Goal: Check status

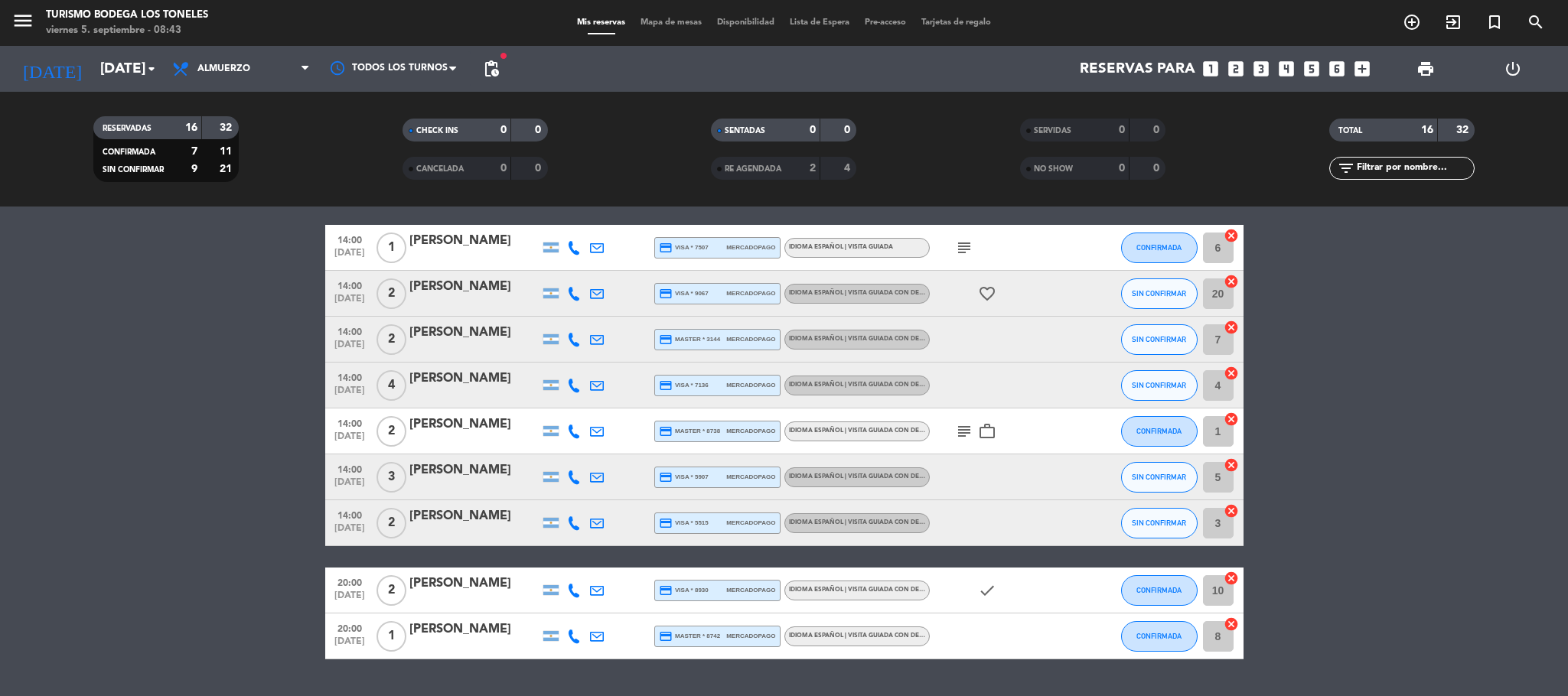
scroll to position [456, 0]
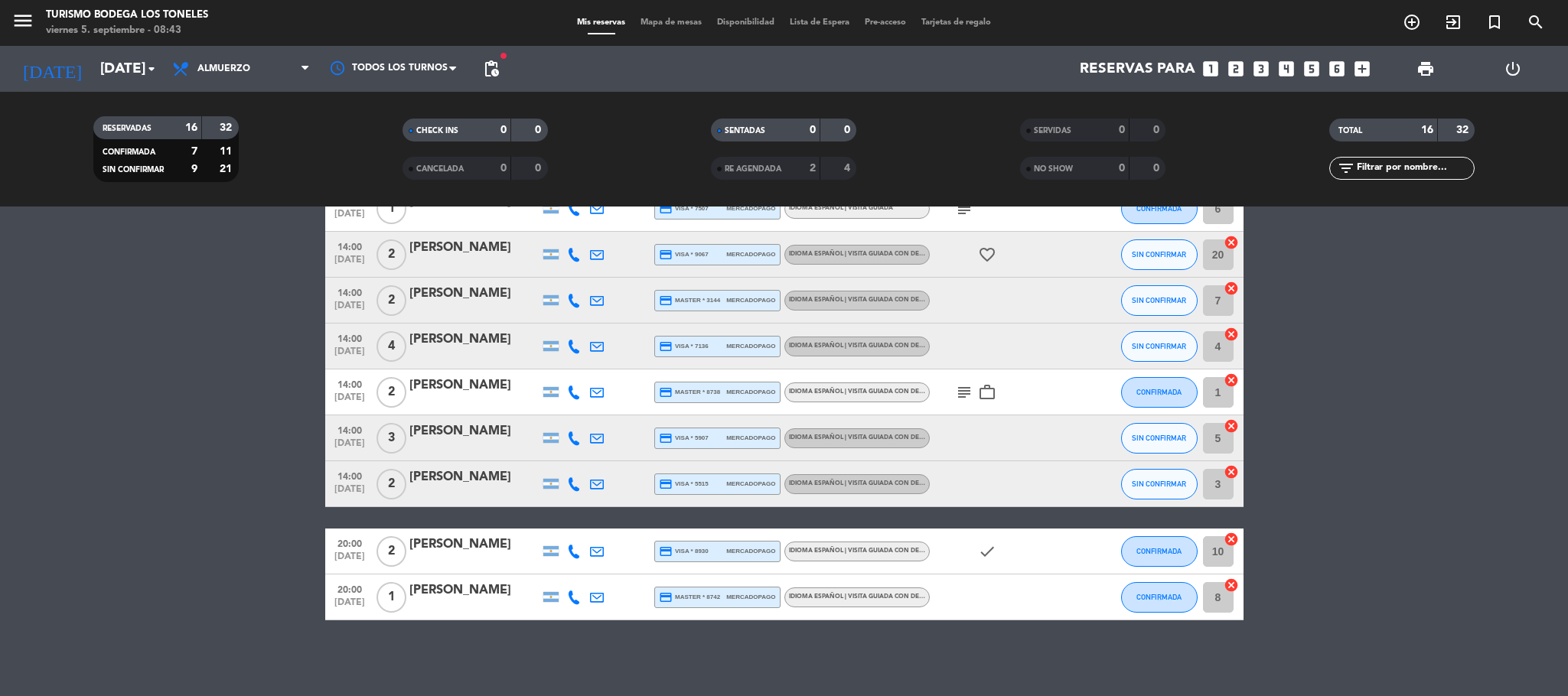
click at [970, 386] on icon "subject" at bounding box center [964, 393] width 18 height 18
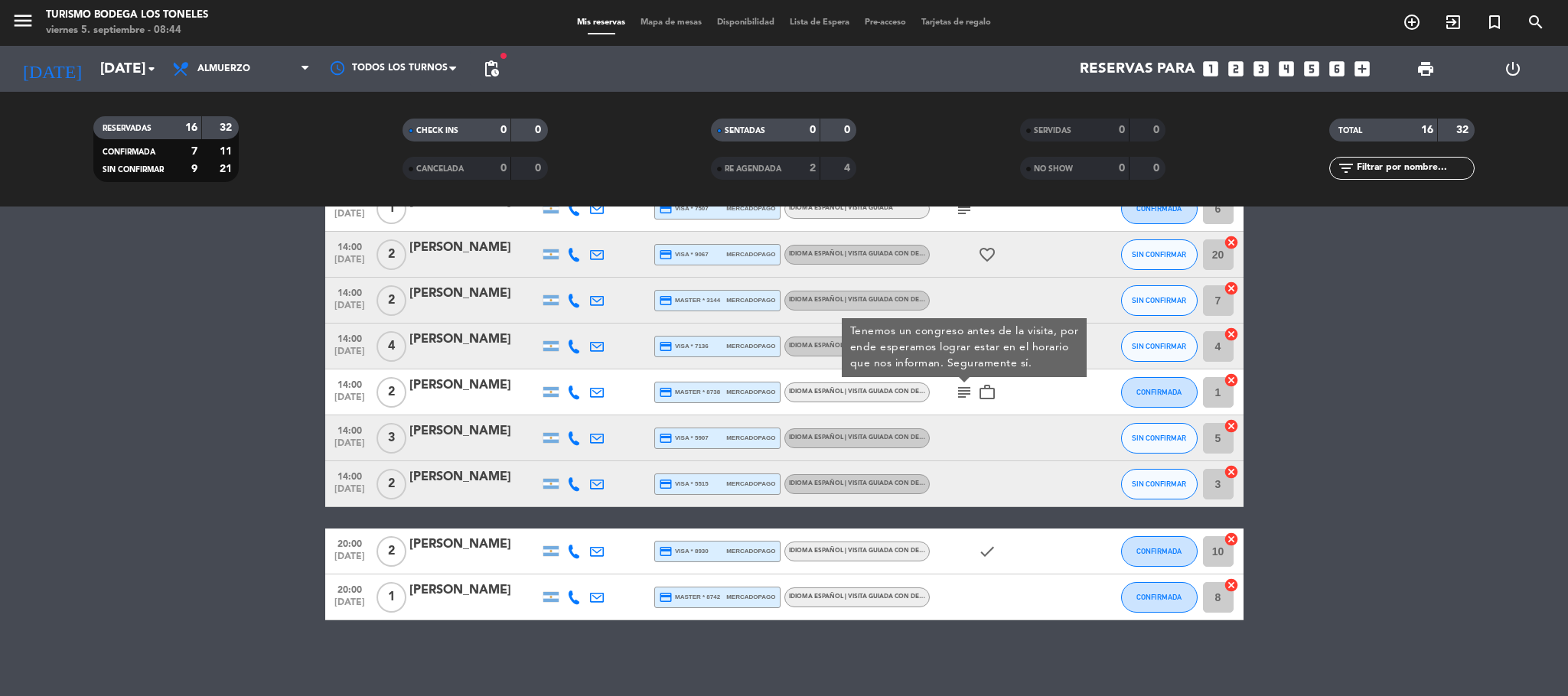
click at [1427, 414] on bookings-row "11:00 [DATE] 3 [PERSON_NAME] credit_card master * 5164 mercadopago Idioma Españ…" at bounding box center [784, 221] width 1568 height 799
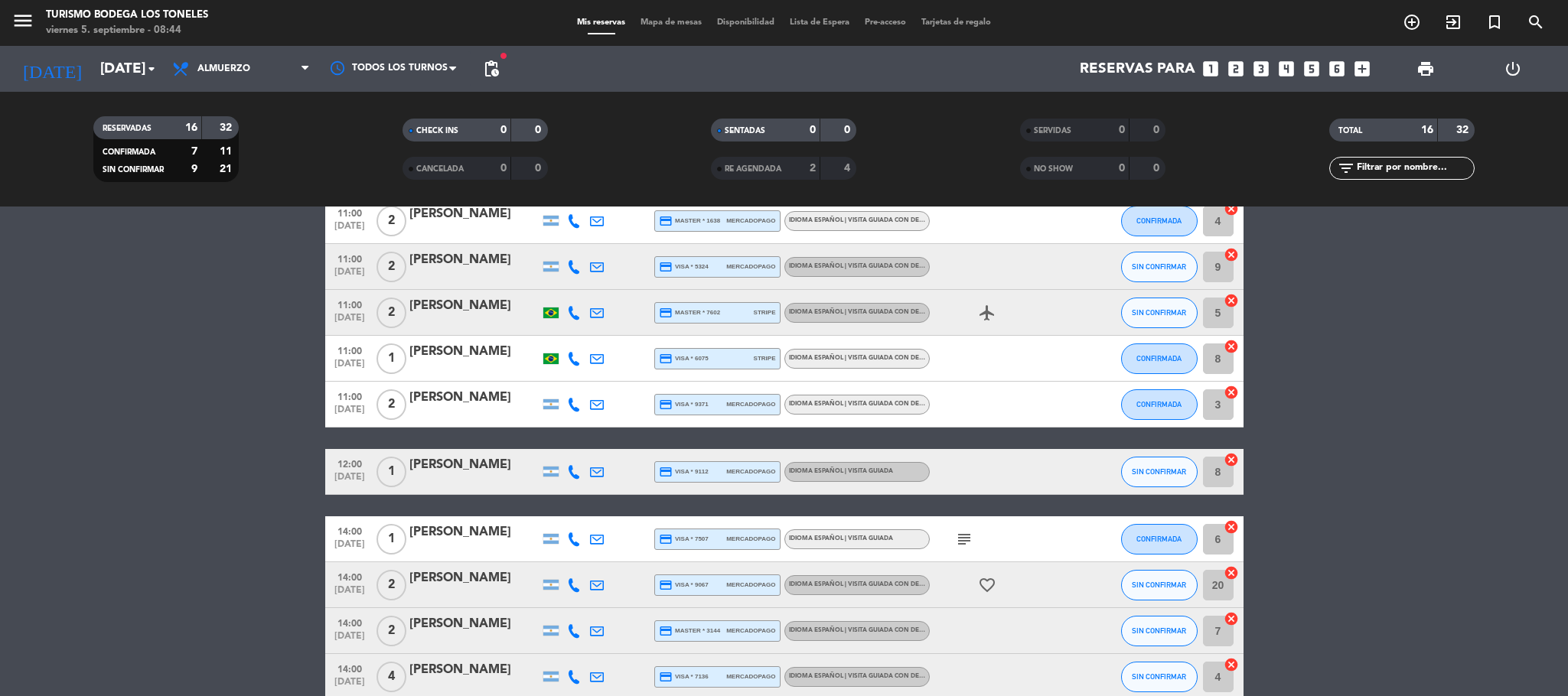
scroll to position [111, 0]
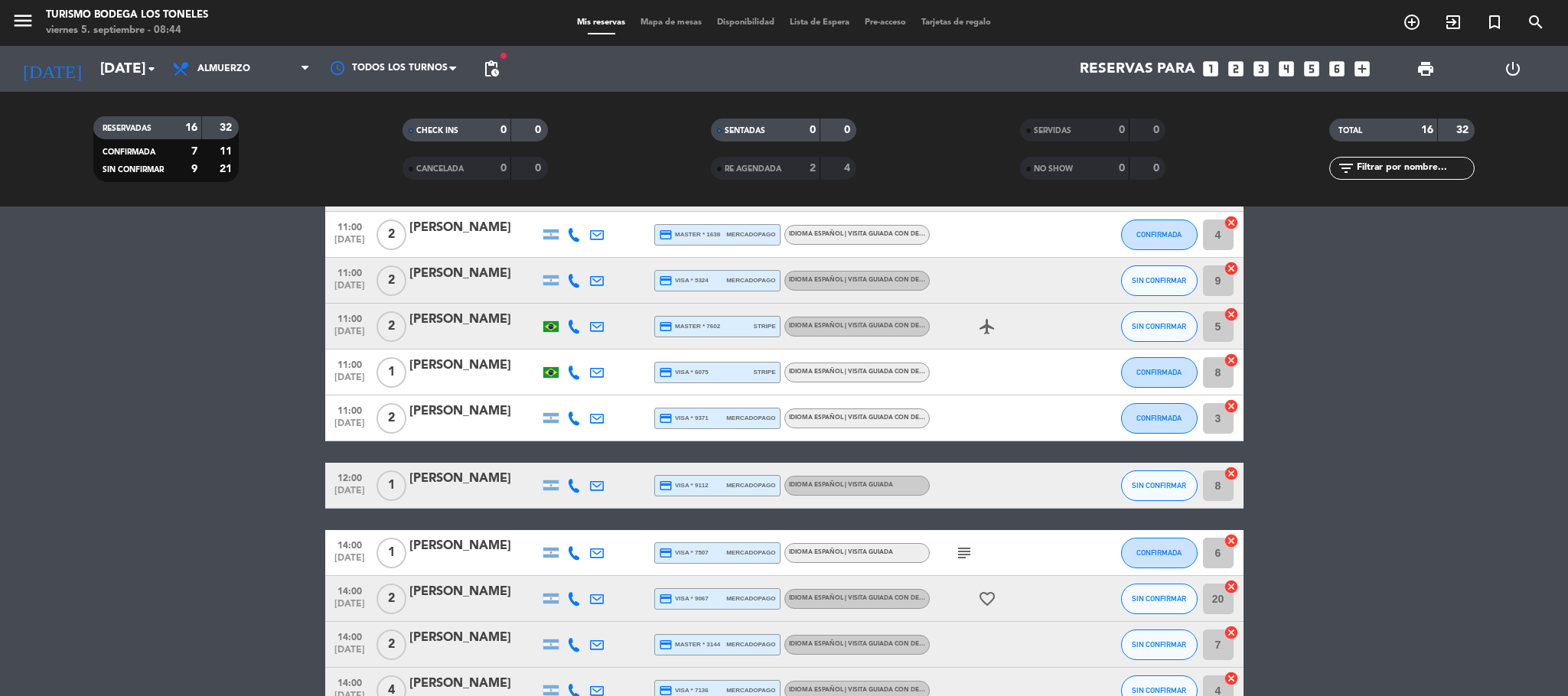
click at [966, 551] on icon "subject" at bounding box center [964, 554] width 18 height 18
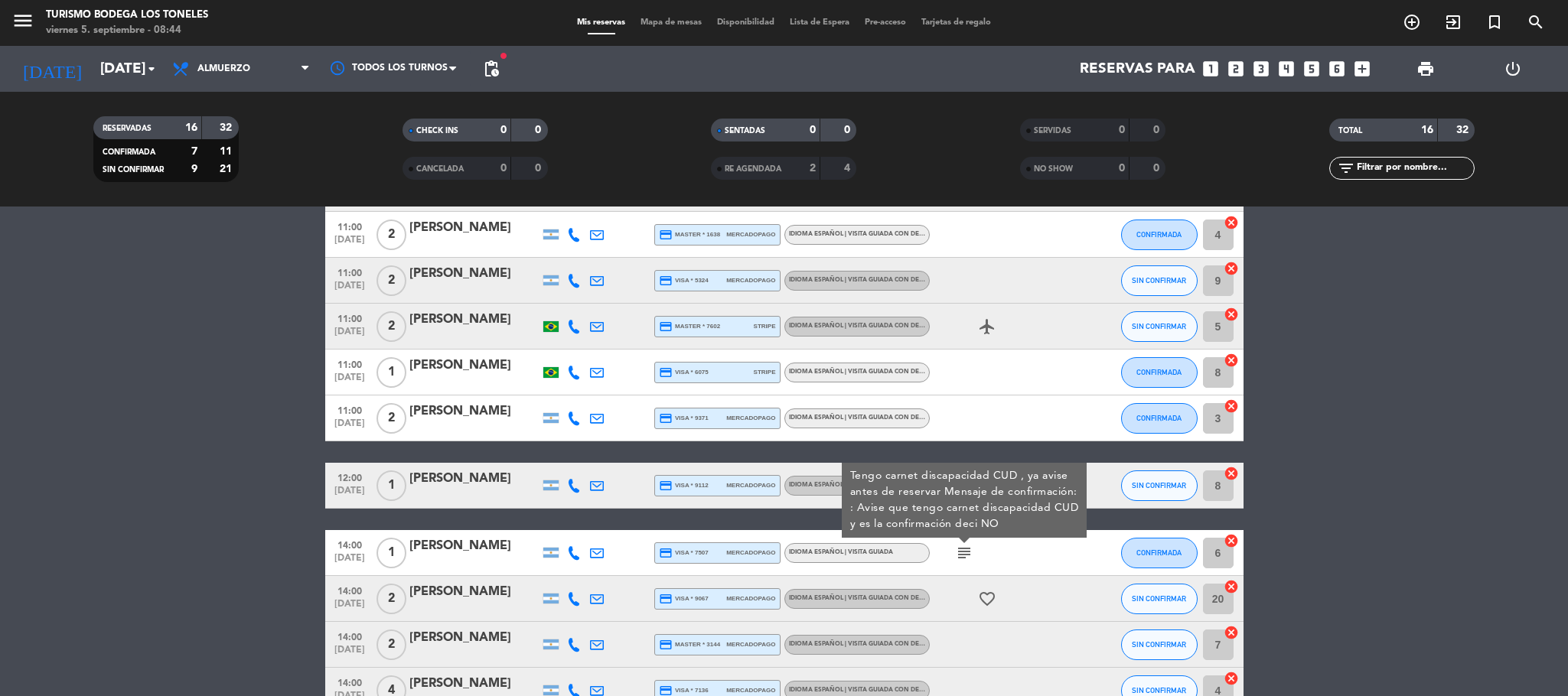
click at [456, 537] on div "[PERSON_NAME]" at bounding box center [474, 546] width 130 height 20
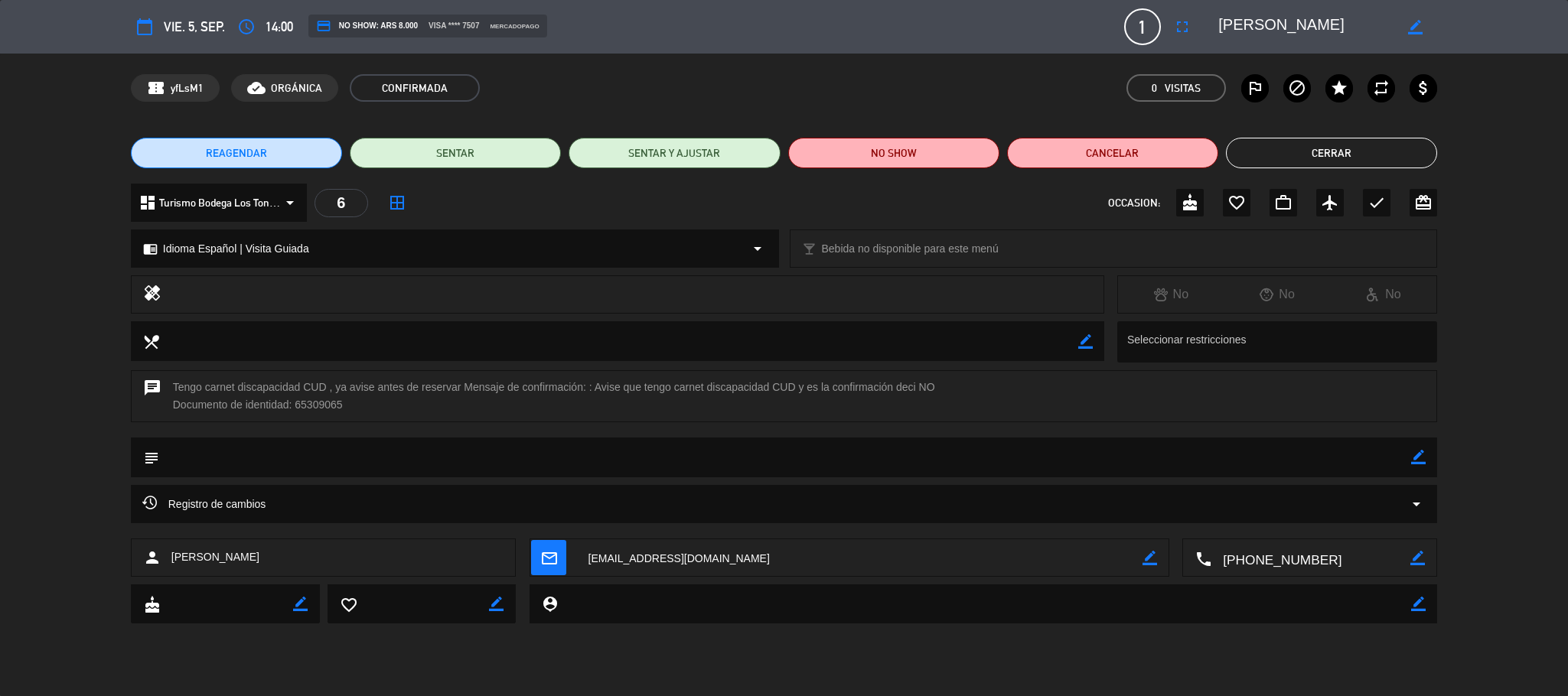
click at [1371, 153] on button "Cerrar" at bounding box center [1331, 153] width 211 height 31
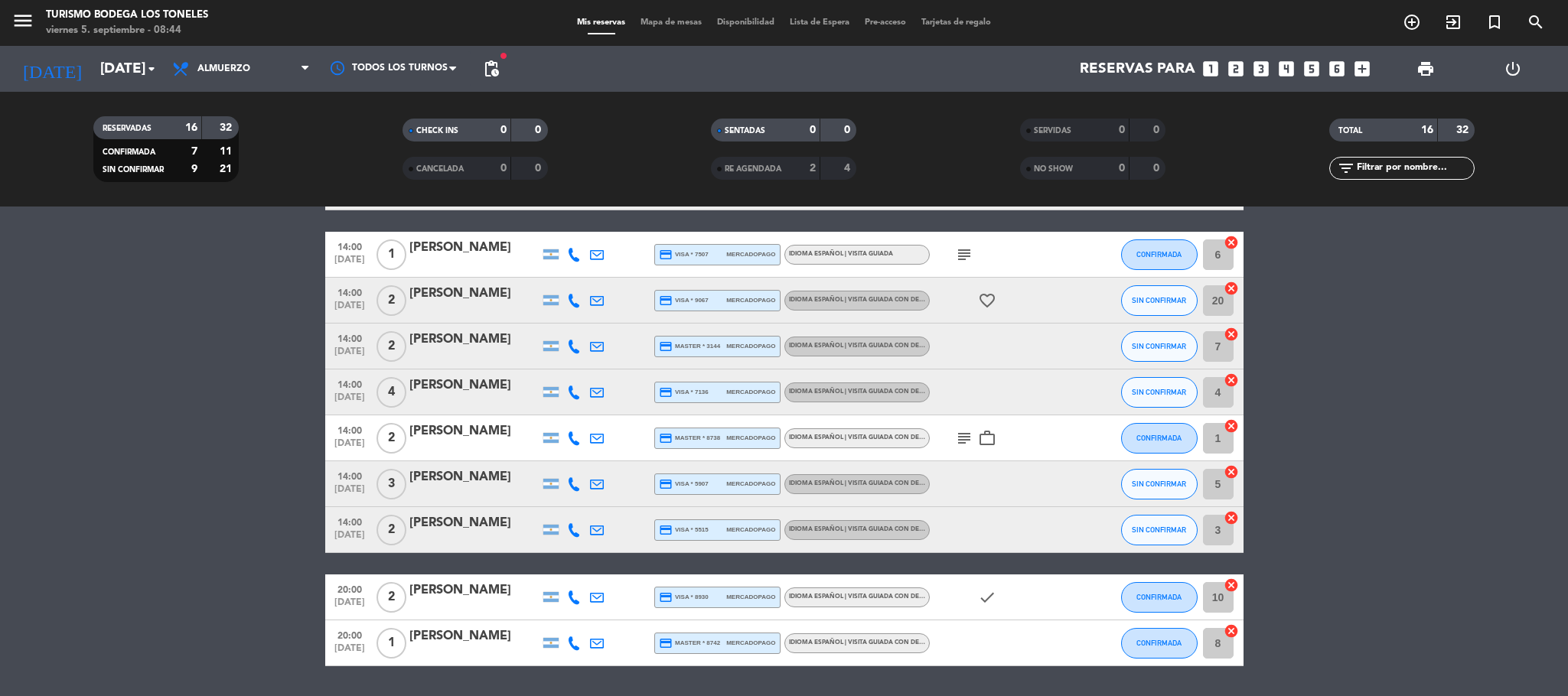
scroll to position [456, 0]
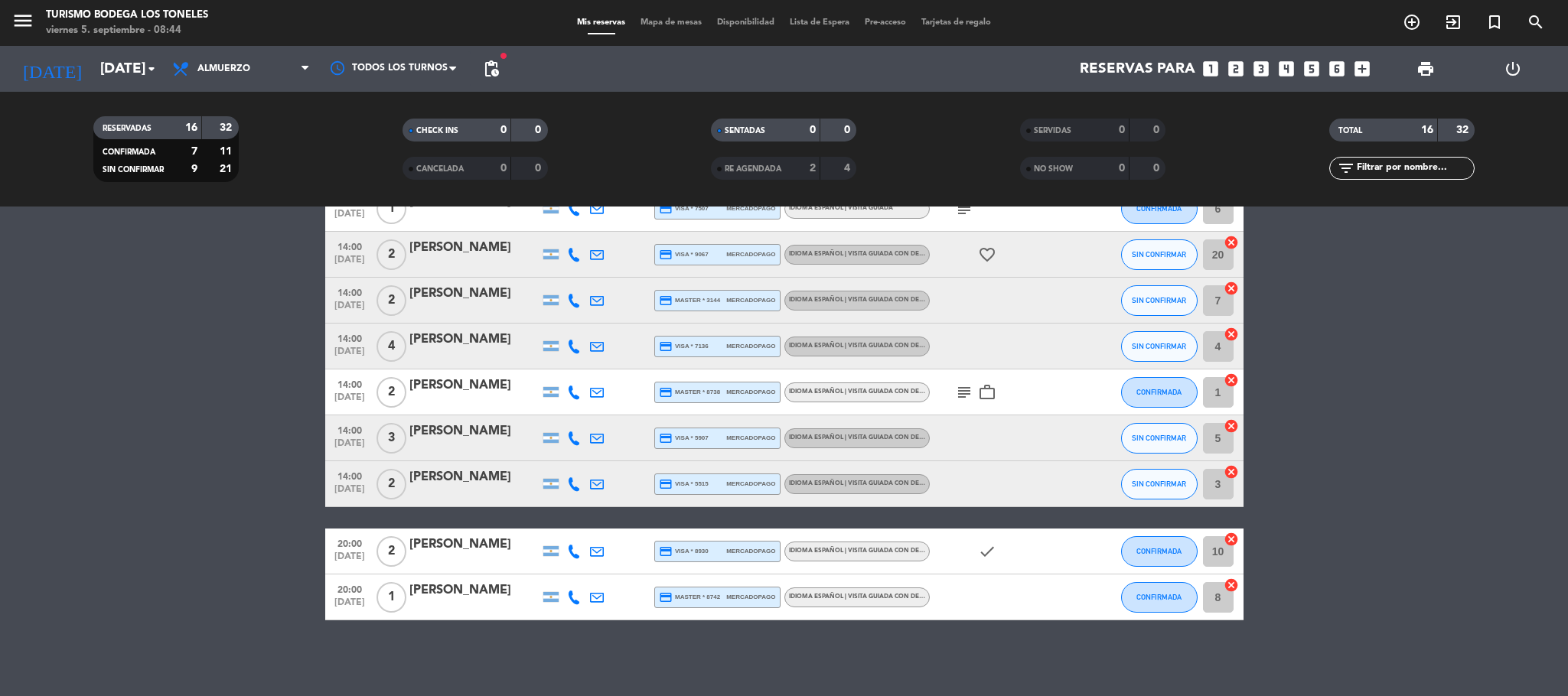
click at [984, 395] on icon "work_outline" at bounding box center [987, 393] width 18 height 18
click at [993, 393] on icon "work_outline" at bounding box center [987, 393] width 18 height 18
click at [189, 322] on bookings-row "11:00 [DATE] 3 [PERSON_NAME] credit_card master * 5164 mercadopago Idioma Españ…" at bounding box center [784, 221] width 1568 height 799
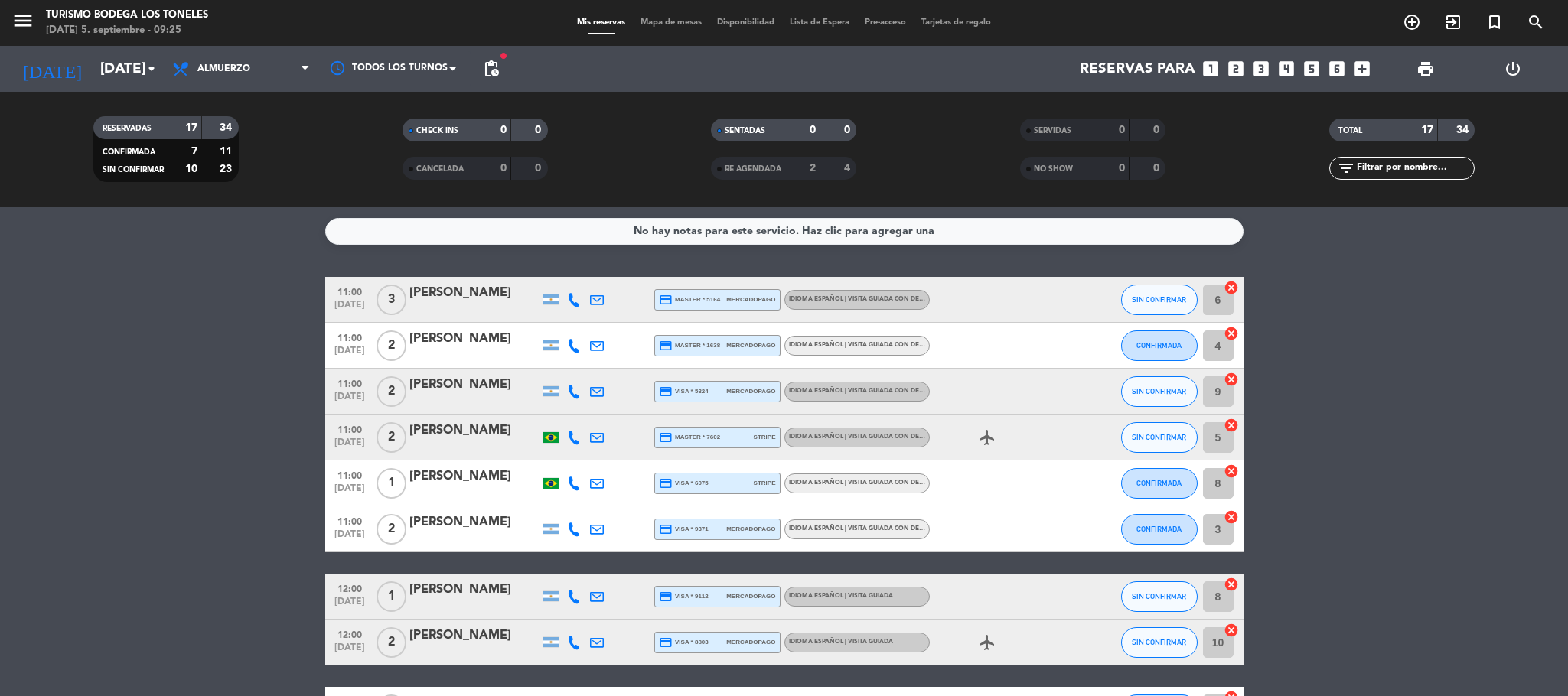
scroll to position [501, 0]
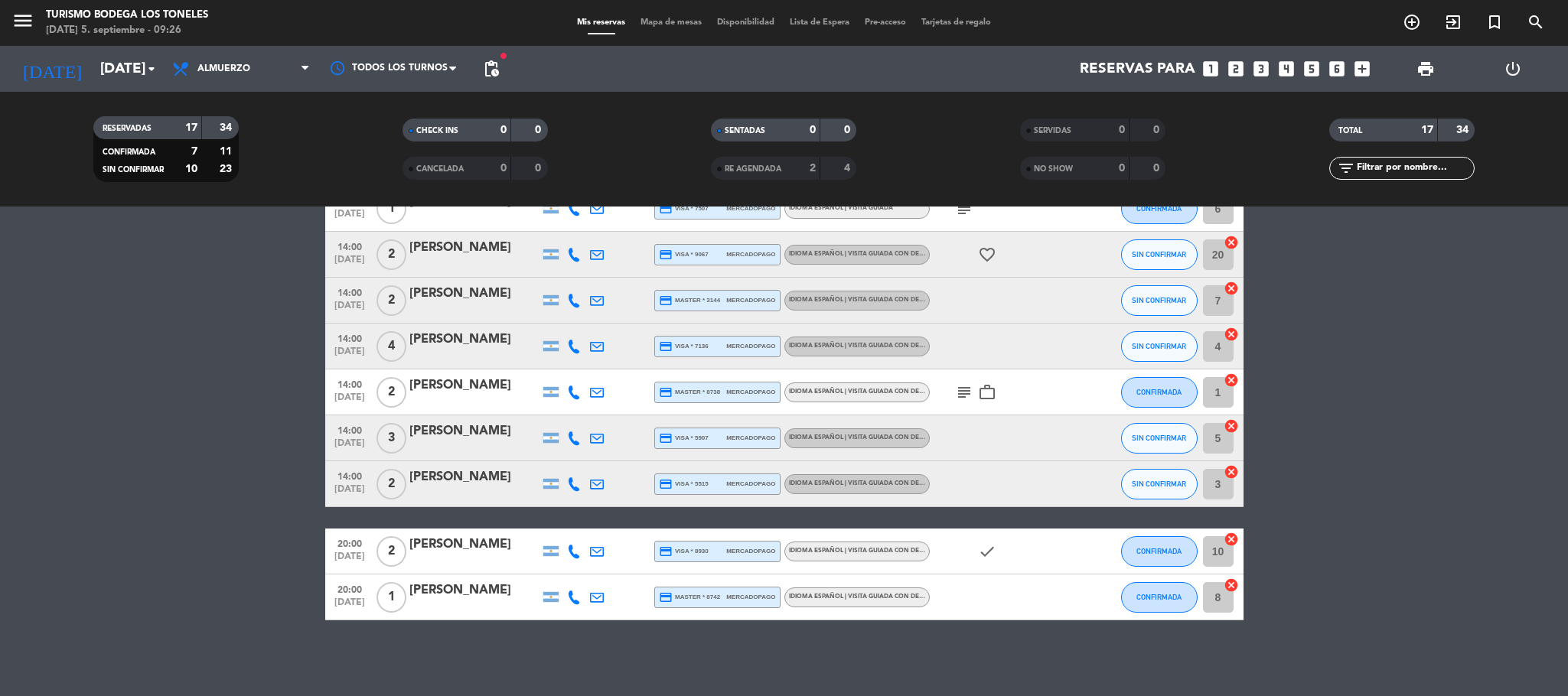
click at [512, 535] on div "[PERSON_NAME]" at bounding box center [474, 545] width 130 height 20
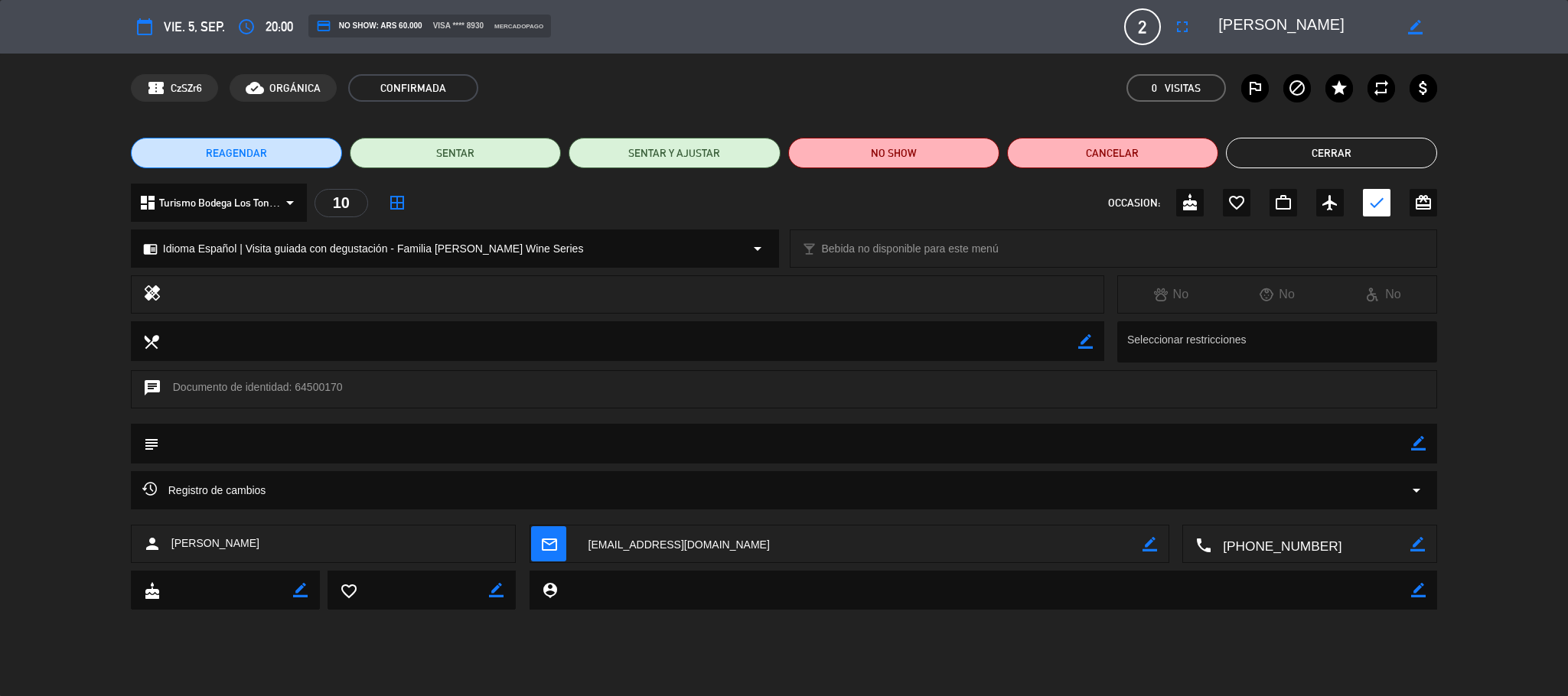
click at [1345, 162] on button "Cerrar" at bounding box center [1331, 153] width 211 height 31
